Goal: Information Seeking & Learning: Learn about a topic

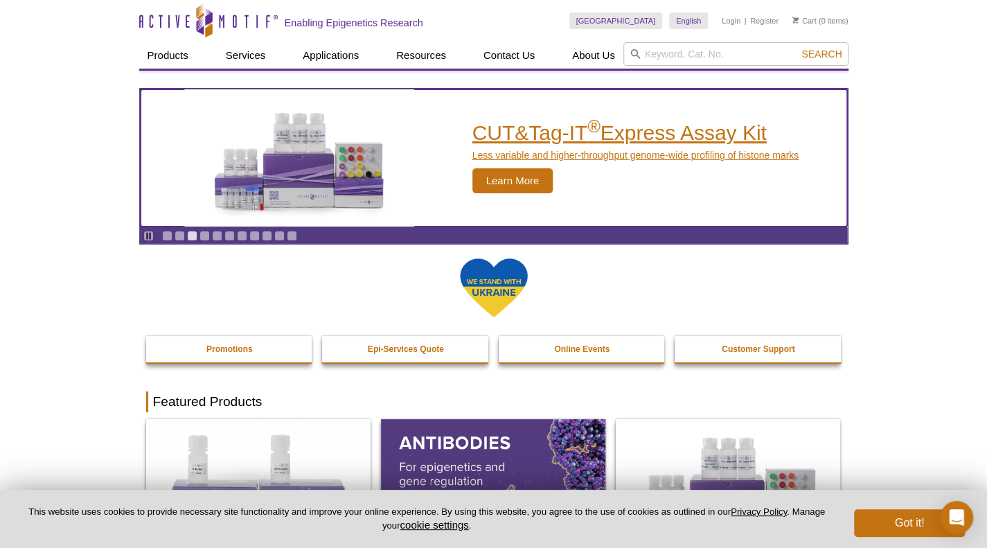
click at [526, 179] on span "Learn More" at bounding box center [512, 180] width 81 height 25
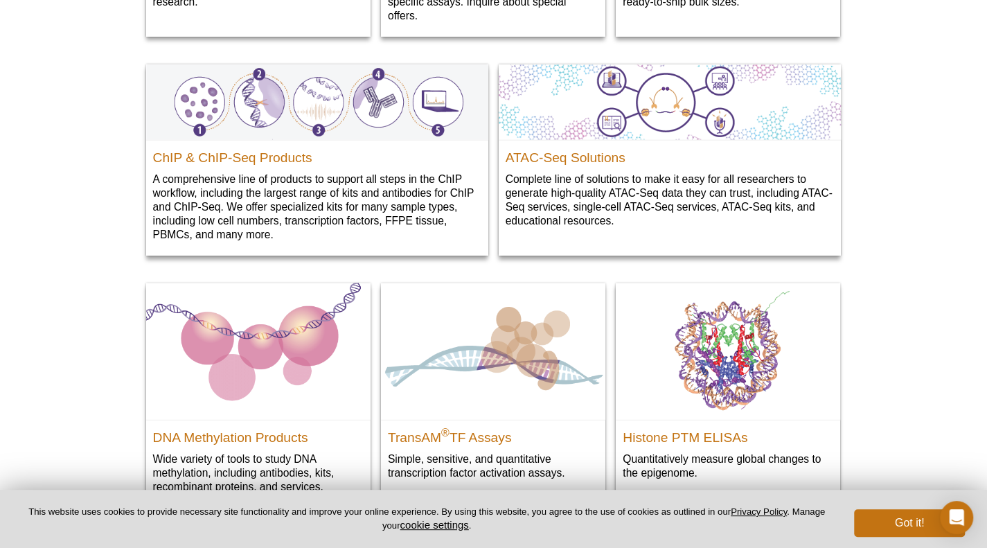
scroll to position [1353, 0]
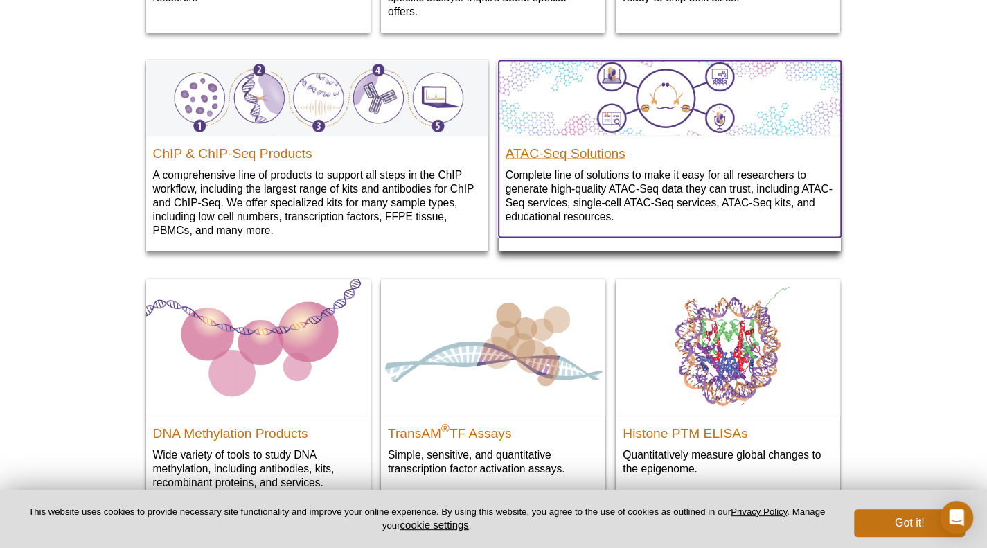
click at [605, 160] on h2 "ATAC-Seq Solutions" at bounding box center [670, 149] width 328 height 21
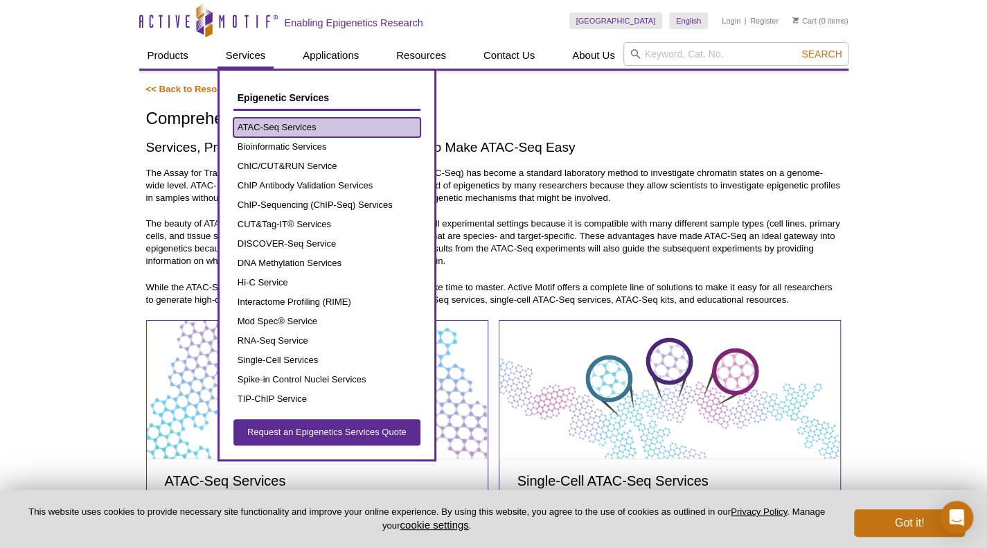
click at [265, 125] on link "ATAC-Seq Services" at bounding box center [326, 127] width 187 height 19
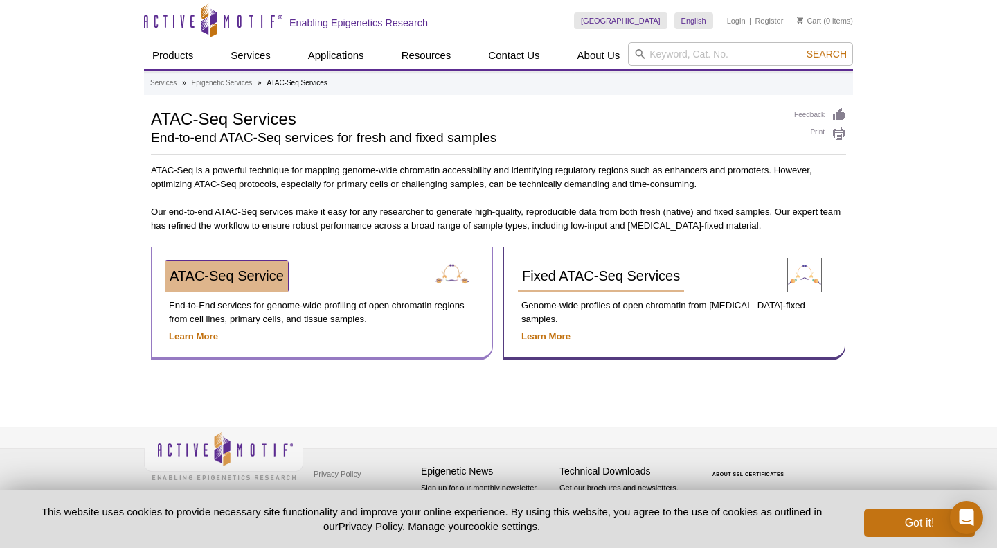
click at [245, 280] on span "ATAC-Seq Service" at bounding box center [227, 275] width 114 height 15
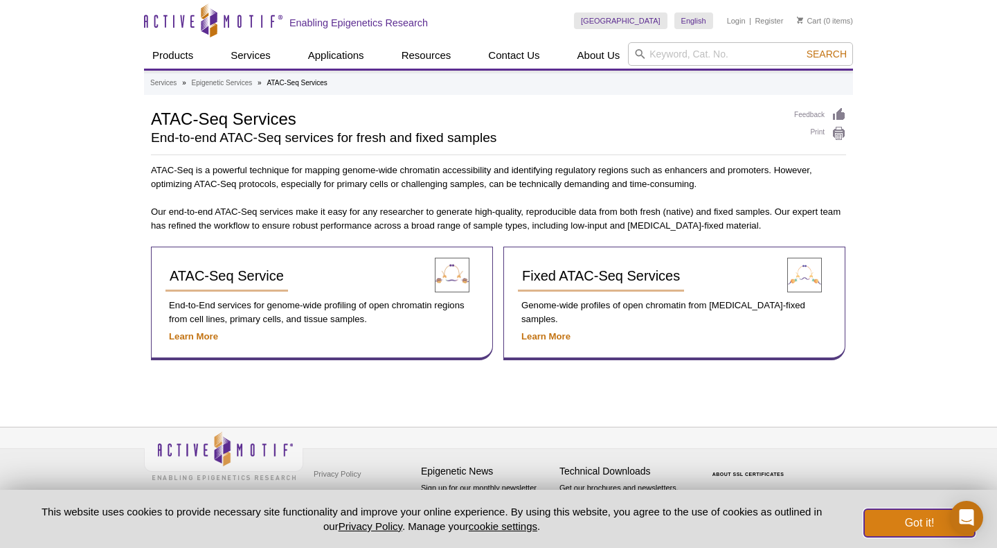
click at [880, 527] on button "Got it!" at bounding box center [919, 523] width 111 height 28
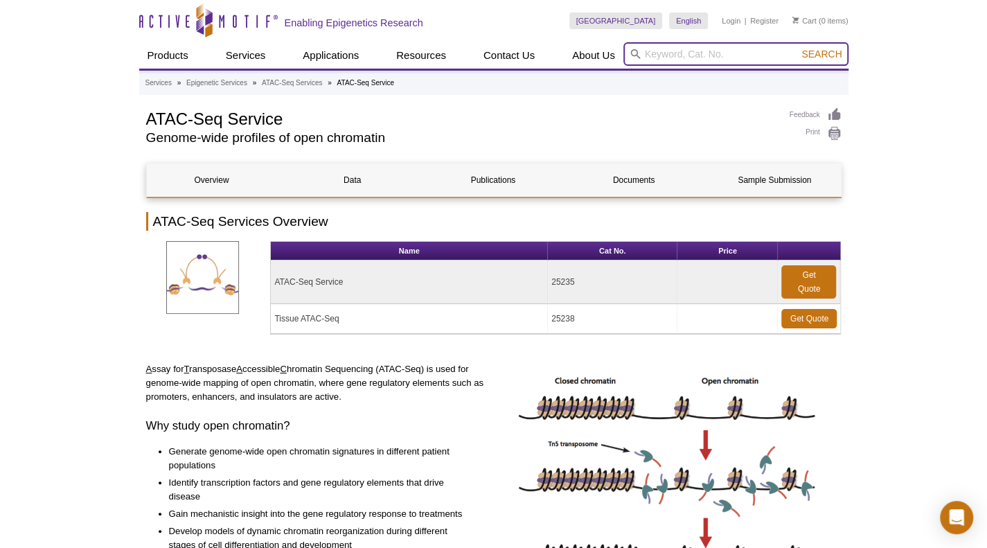
click at [694, 54] on input "search" at bounding box center [735, 54] width 225 height 24
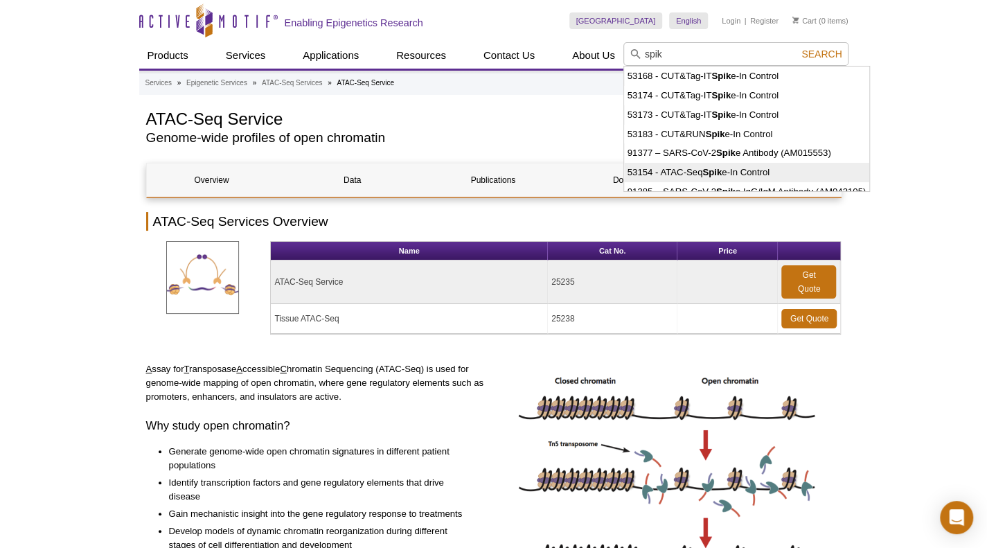
click at [759, 166] on li "53154 - ATAC-Seq Spik e-In Control" at bounding box center [747, 172] width 246 height 19
type input "53154 - ATAC-Seq Spike-In Control"
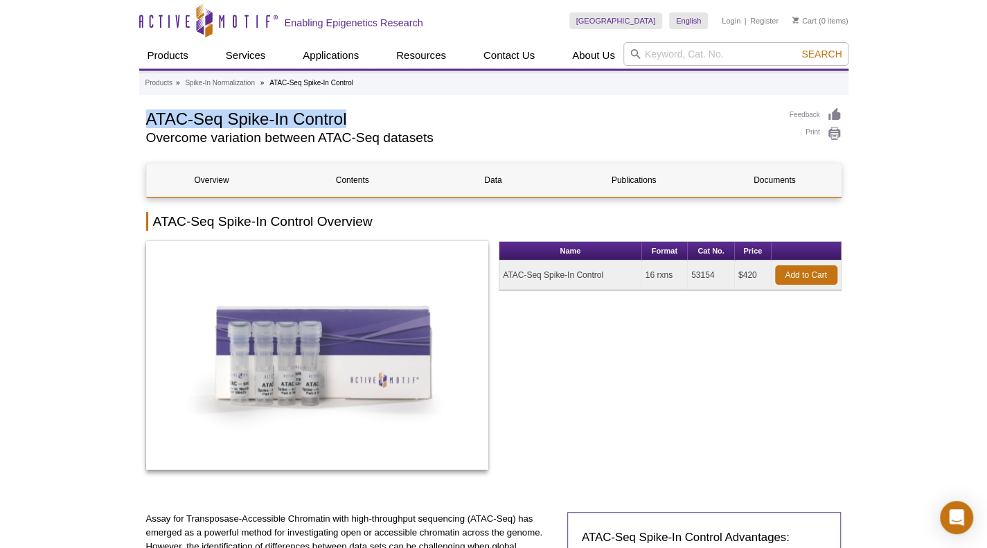
drag, startPoint x: 147, startPoint y: 114, endPoint x: 359, endPoint y: 117, distance: 212.0
click at [359, 117] on h1 "ATAC-Seq Spike-In Control" at bounding box center [461, 117] width 630 height 21
copy h1 "ATAC-Seq Spike-In Control"
drag, startPoint x: 693, startPoint y: 272, endPoint x: 718, endPoint y: 274, distance: 25.0
click at [718, 274] on td "53154" at bounding box center [711, 275] width 47 height 30
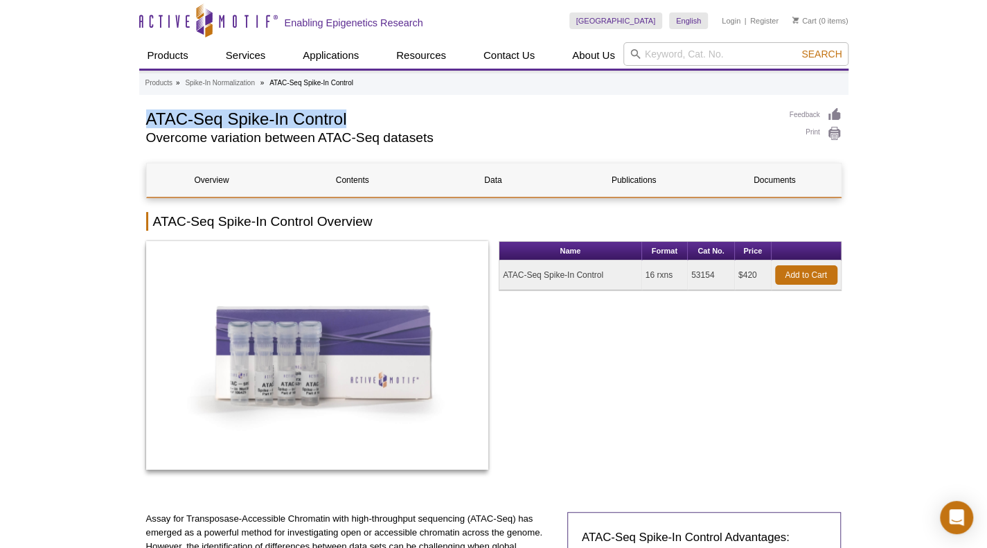
copy td "53154"
click at [766, 168] on link "Documents" at bounding box center [774, 179] width 130 height 33
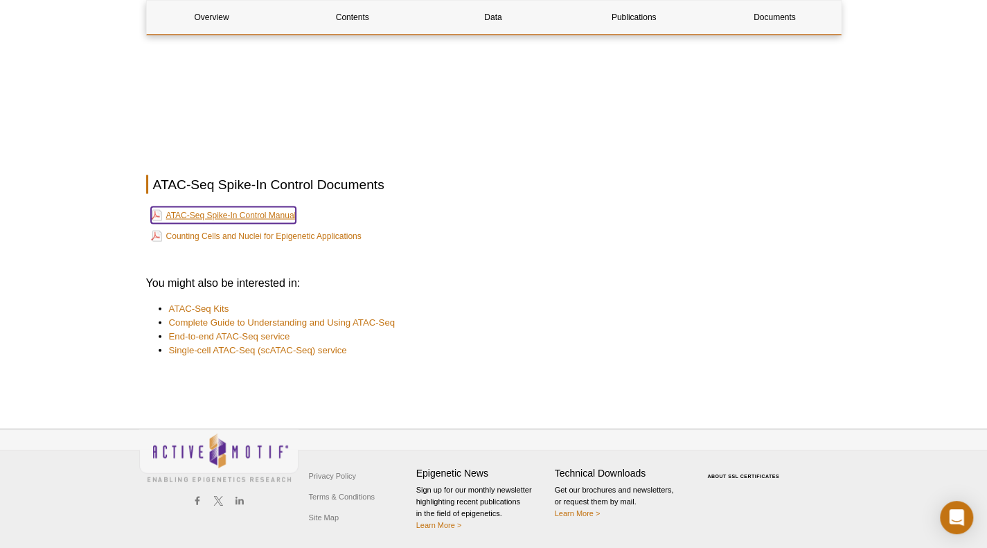
click at [287, 212] on link "ATAC-Seq Spike-In Control Manual" at bounding box center [223, 215] width 145 height 17
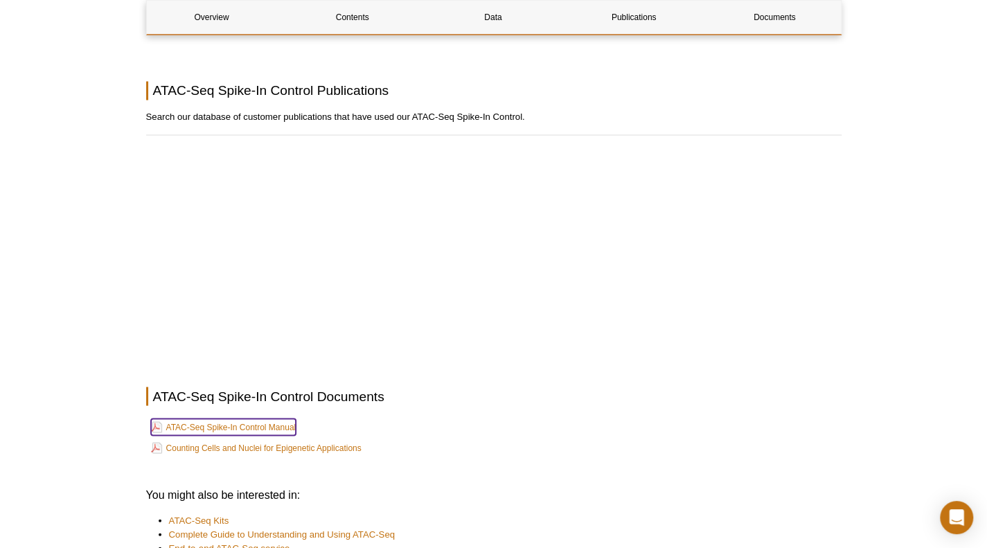
scroll to position [1351, 0]
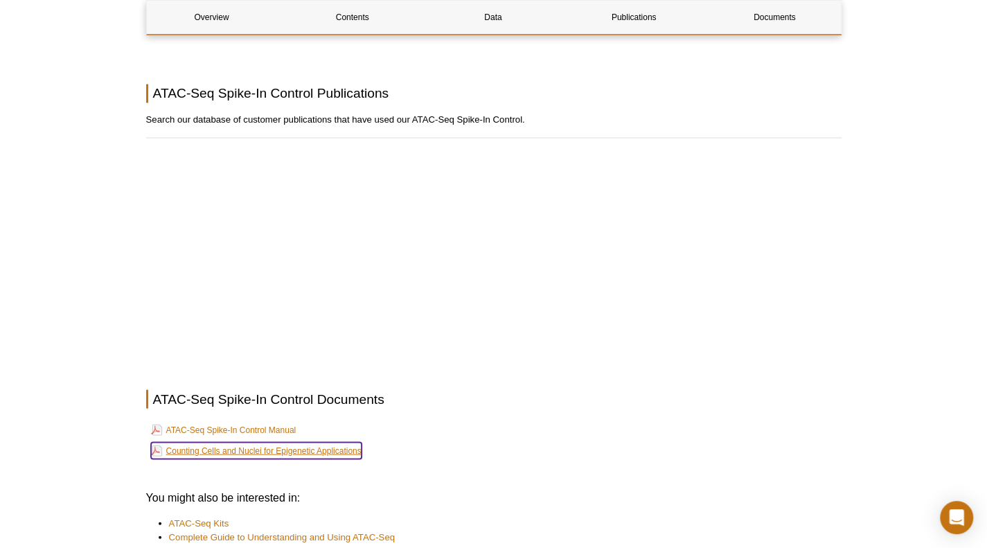
click at [338, 447] on link "Counting Cells and Nuclei for Epigenetic Applications" at bounding box center [256, 450] width 211 height 17
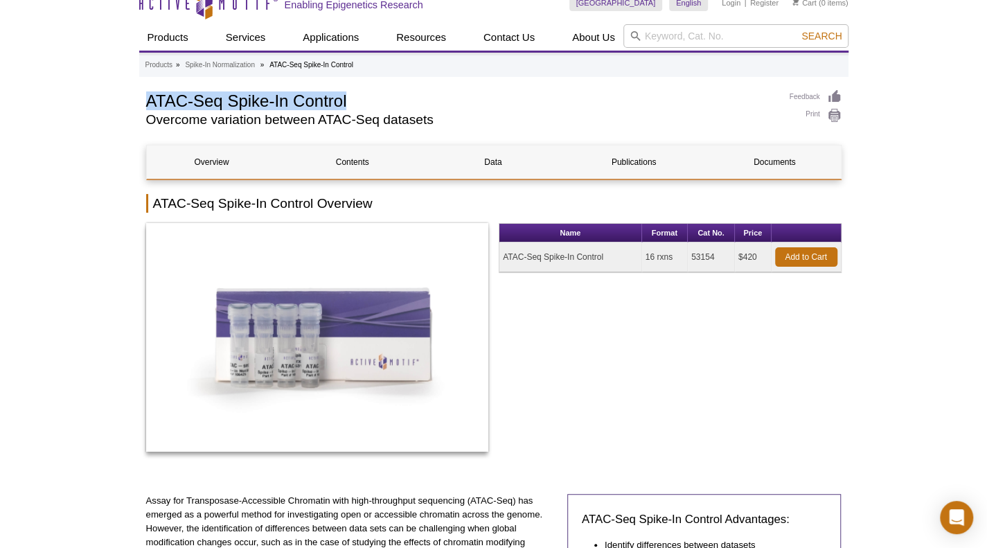
scroll to position [0, 0]
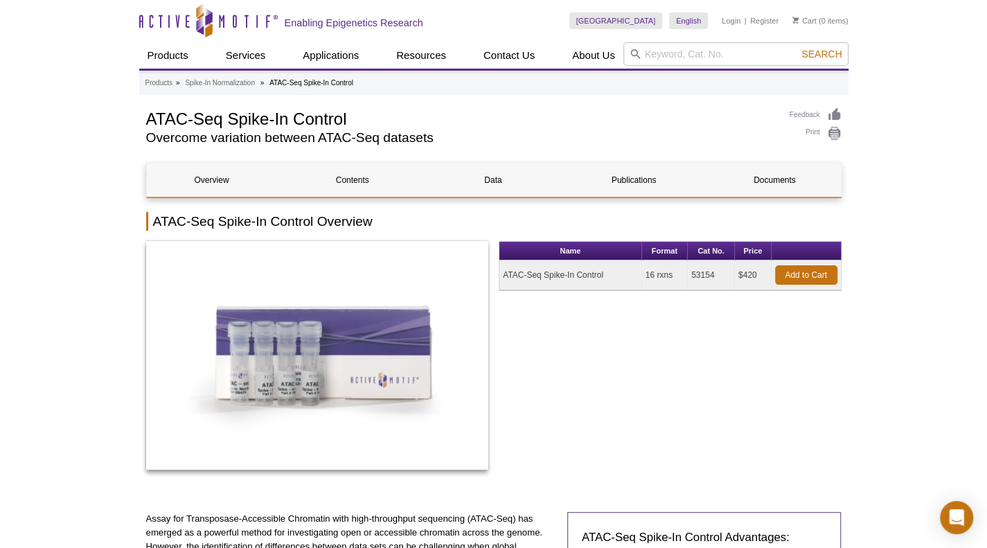
click at [511, 220] on h2 "ATAC-Seq Spike-In Control Overview" at bounding box center [493, 221] width 695 height 19
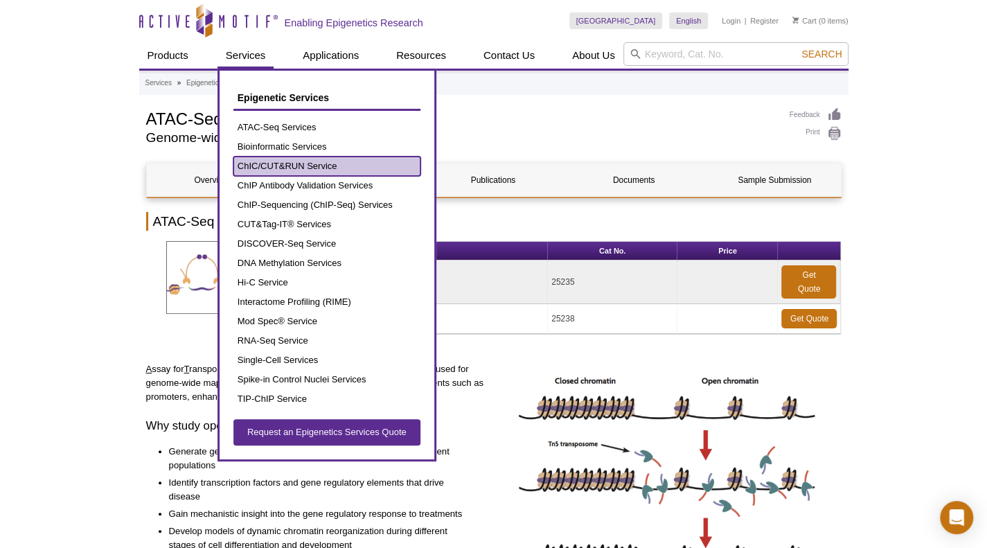
click at [269, 164] on link "ChIC/CUT&RUN Service" at bounding box center [326, 166] width 187 height 19
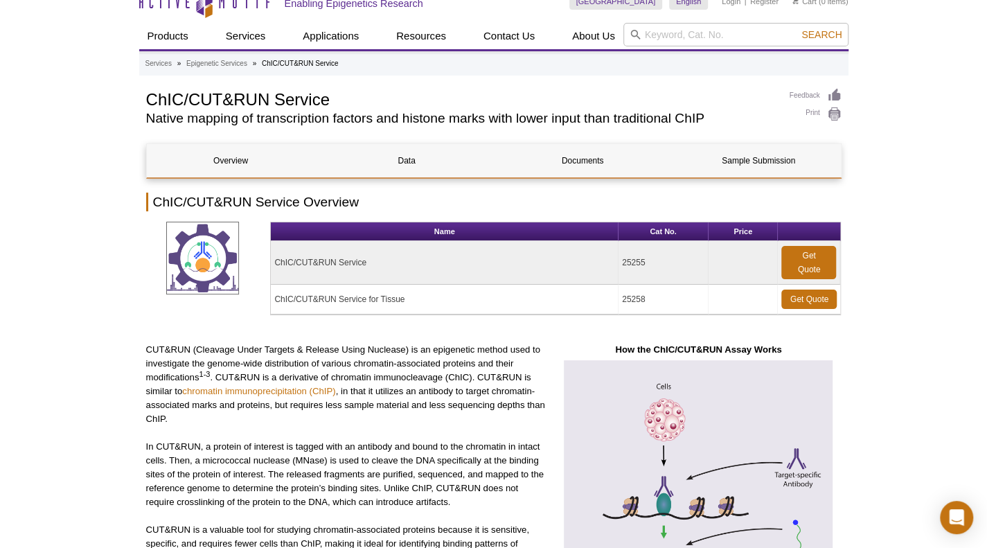
scroll to position [17, 0]
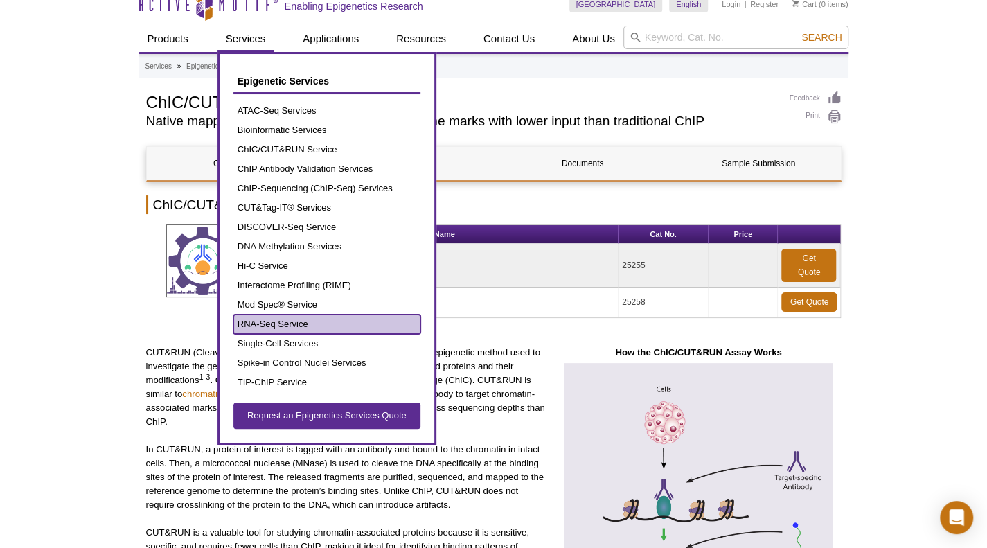
click at [274, 323] on link "RNA-Seq Service" at bounding box center [326, 323] width 187 height 19
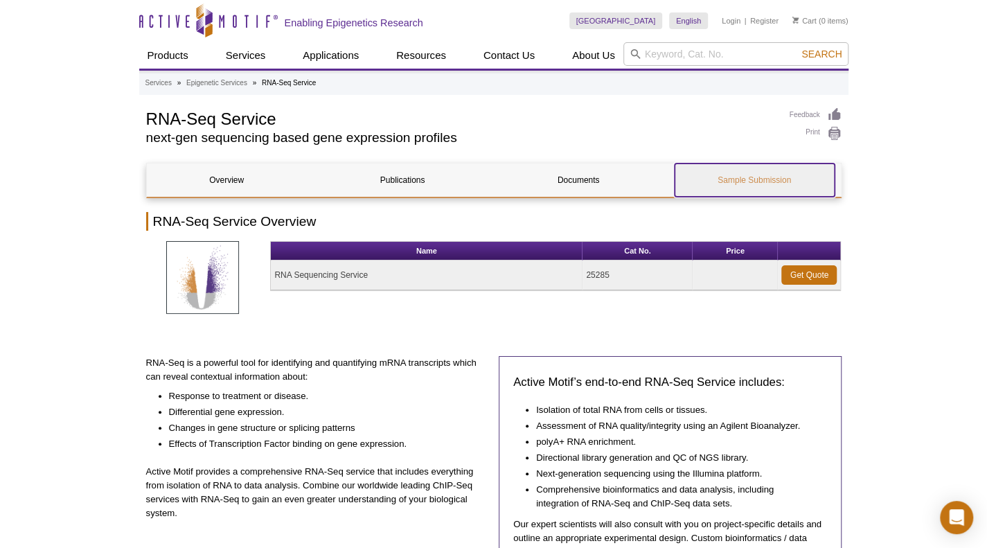
click at [731, 181] on link "Sample Submission" at bounding box center [755, 179] width 160 height 33
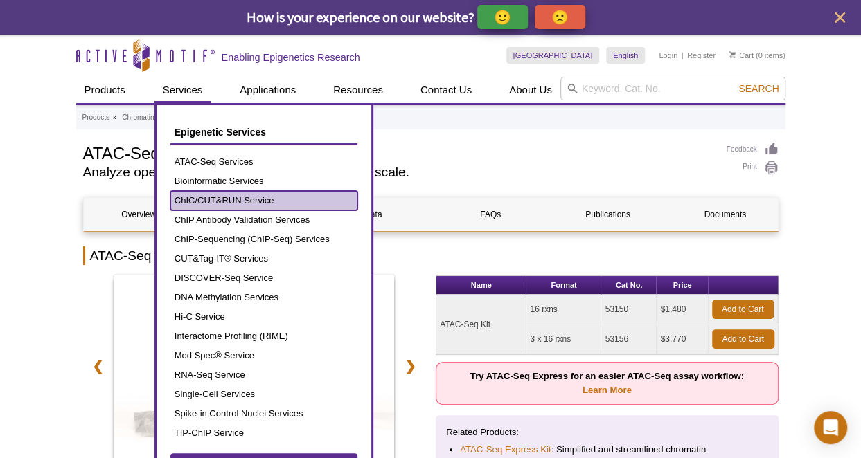
click at [220, 200] on link "ChIC/CUT&RUN Service" at bounding box center [263, 200] width 187 height 19
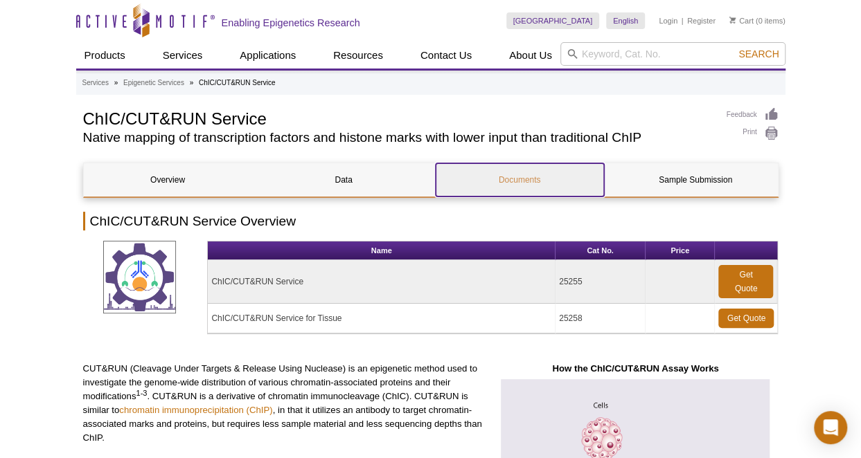
click at [538, 184] on link "Documents" at bounding box center [520, 179] width 168 height 33
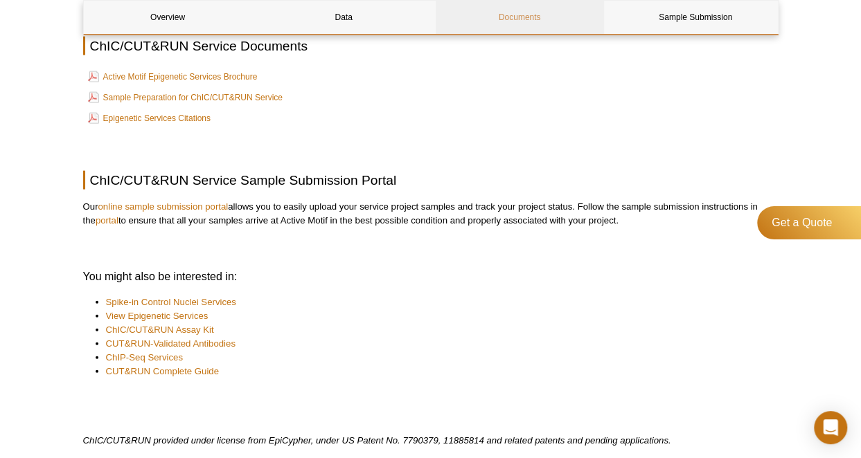
scroll to position [1465, 0]
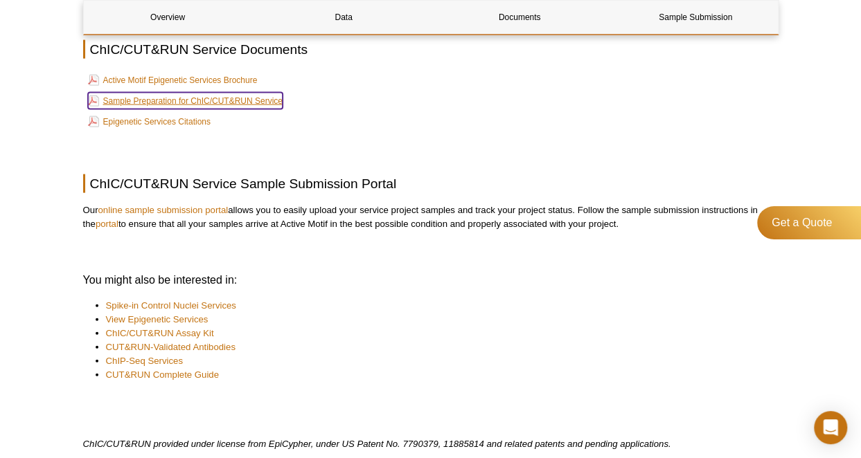
click at [212, 102] on link "Sample Preparation for ChIC/CUT&RUN Service" at bounding box center [185, 101] width 195 height 17
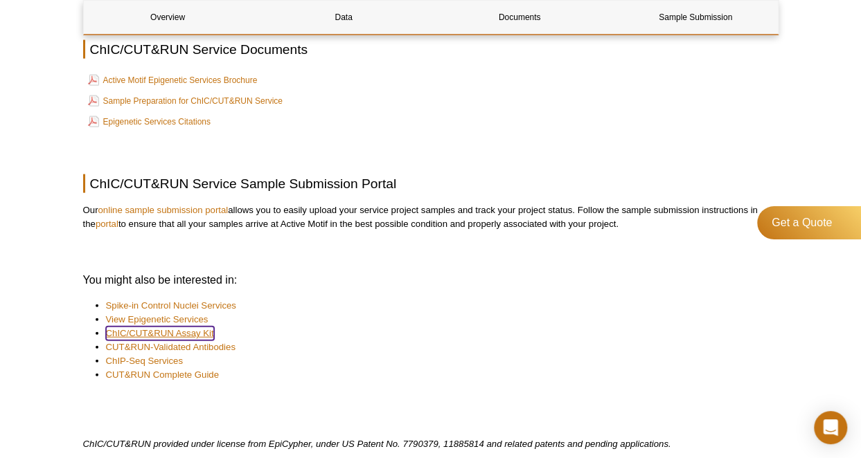
click at [202, 336] on link "ChIC/CUT&RUN Assay Kit" at bounding box center [160, 334] width 108 height 14
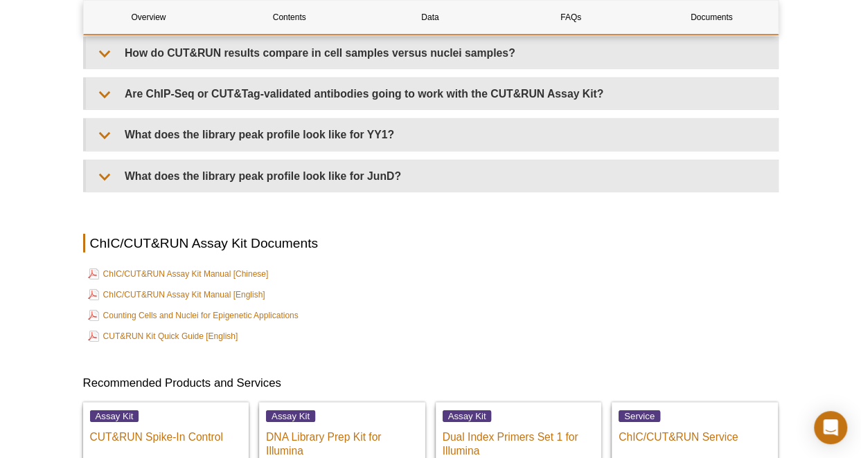
scroll to position [4538, 0]
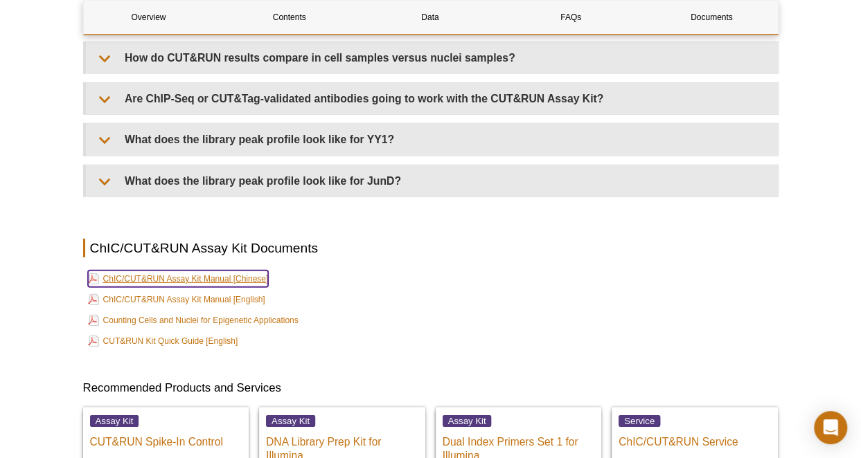
click at [235, 282] on link "ChIC/CUT&RUN Assay Kit Manual [Chinese]" at bounding box center [178, 279] width 181 height 17
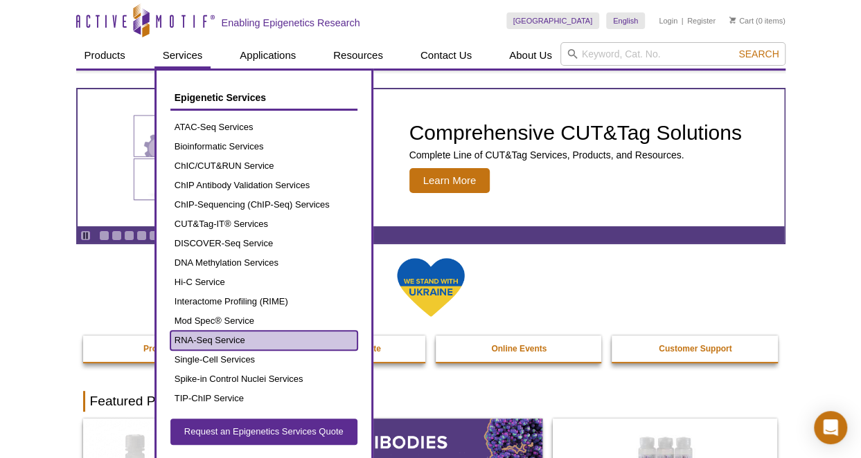
click at [241, 343] on link "RNA-Seq Service" at bounding box center [263, 340] width 187 height 19
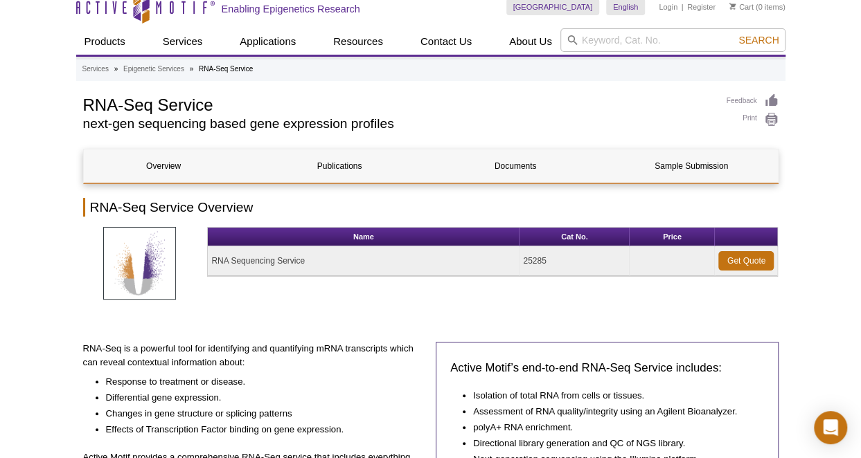
scroll to position [5, 0]
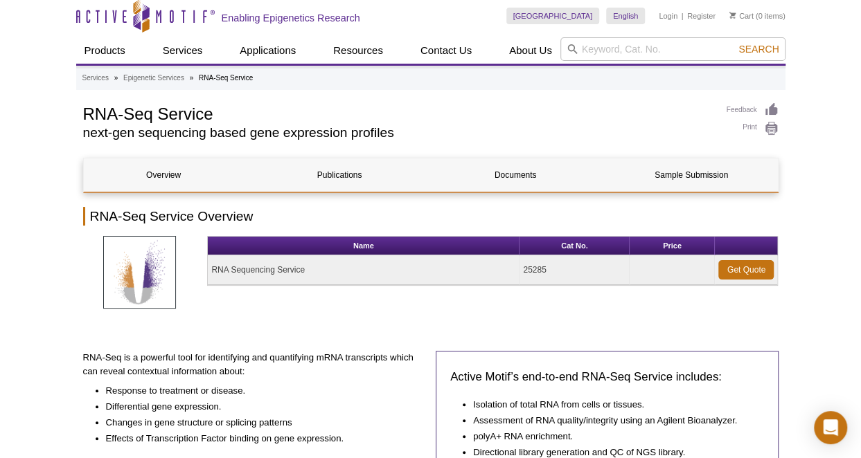
click at [353, 322] on div "Name Cat No. Price RNA Sequencing Service 25285 Get Quote" at bounding box center [492, 279] width 571 height 87
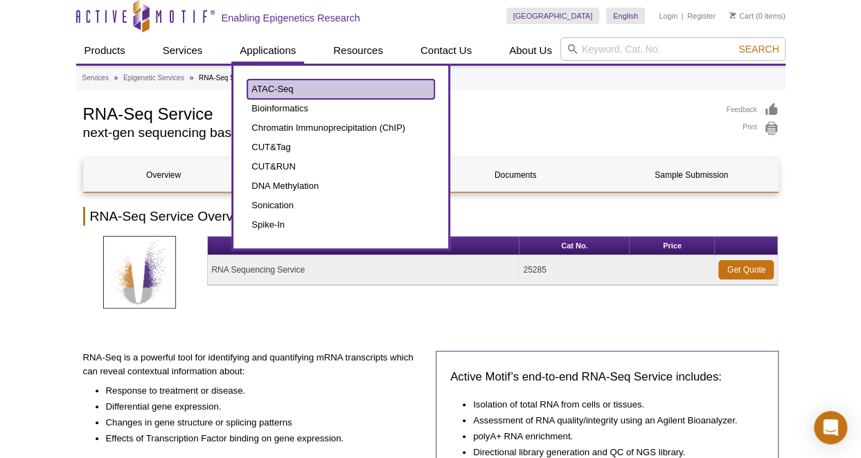
click at [265, 85] on link "ATAC-Seq" at bounding box center [340, 89] width 187 height 19
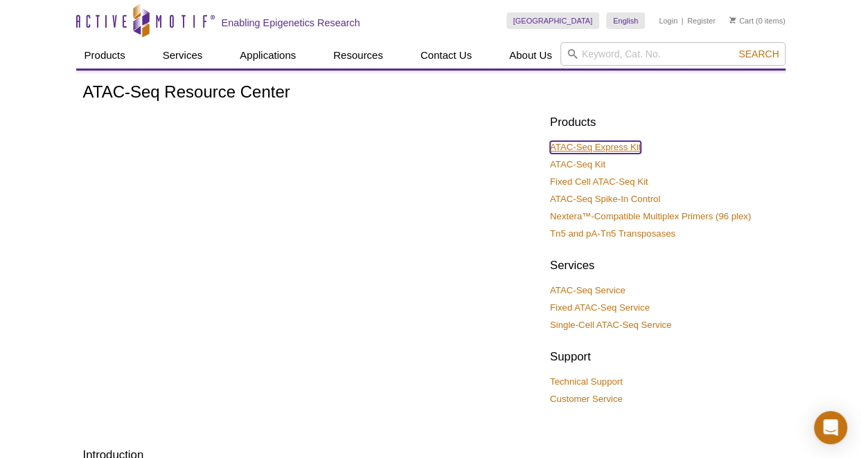
click at [621, 146] on link "ATAC-Seq Express Kit" at bounding box center [595, 147] width 91 height 12
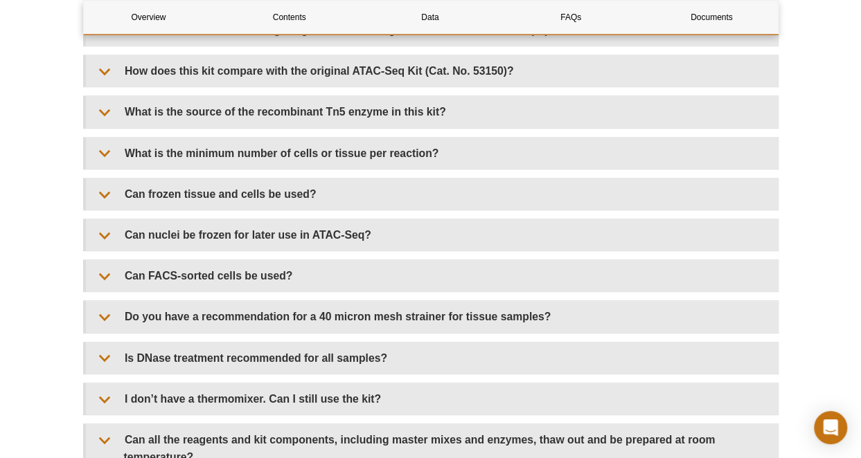
scroll to position [2996, 0]
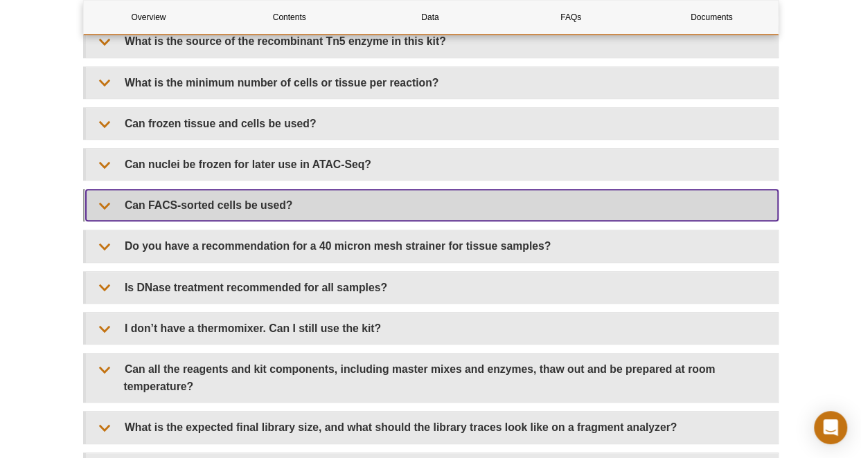
click at [273, 203] on summary "Can FACS-sorted cells be used?" at bounding box center [432, 205] width 692 height 31
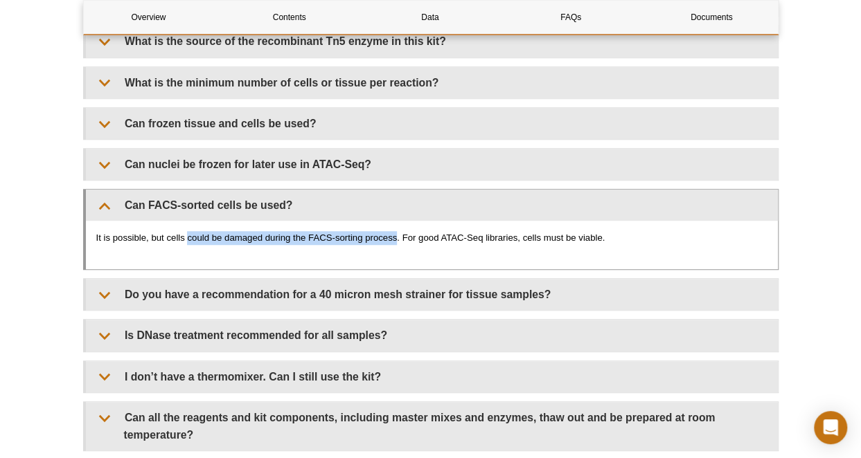
drag, startPoint x: 187, startPoint y: 239, endPoint x: 395, endPoint y: 236, distance: 207.8
click at [395, 236] on p "It is possible, but cells could be damaged during the FACS-sorting process. For…" at bounding box center [431, 238] width 671 height 14
click at [402, 249] on div "It is possible, but cells could be damaged during the FACS-sorting process. For…" at bounding box center [432, 245] width 692 height 48
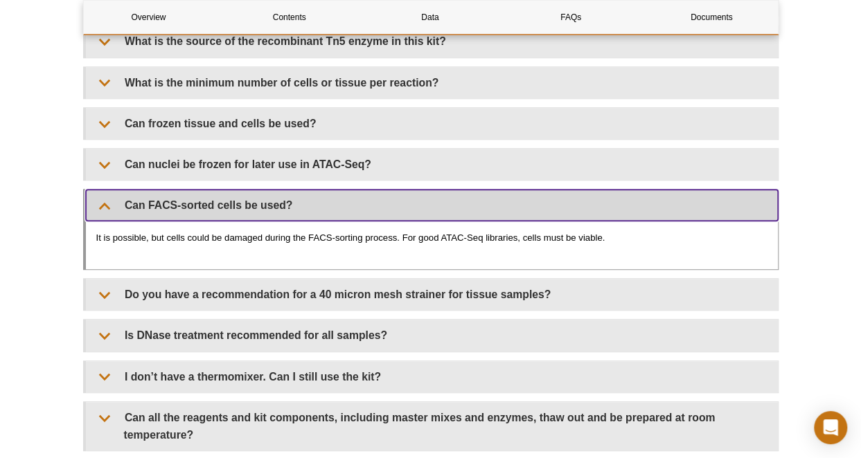
click at [100, 210] on summary "Can FACS-sorted cells be used?" at bounding box center [432, 205] width 692 height 31
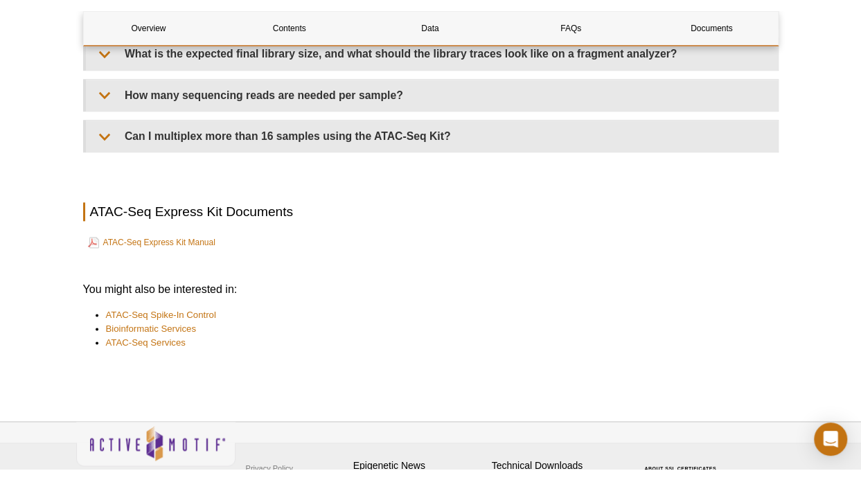
scroll to position [3394, 0]
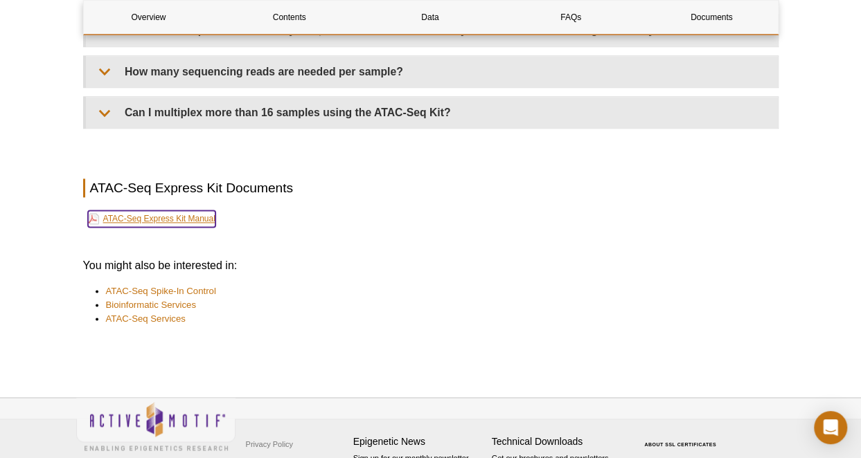
click at [195, 211] on link "ATAC-Seq Express Kit Manual" at bounding box center [151, 219] width 127 height 17
